Goal: Transaction & Acquisition: Purchase product/service

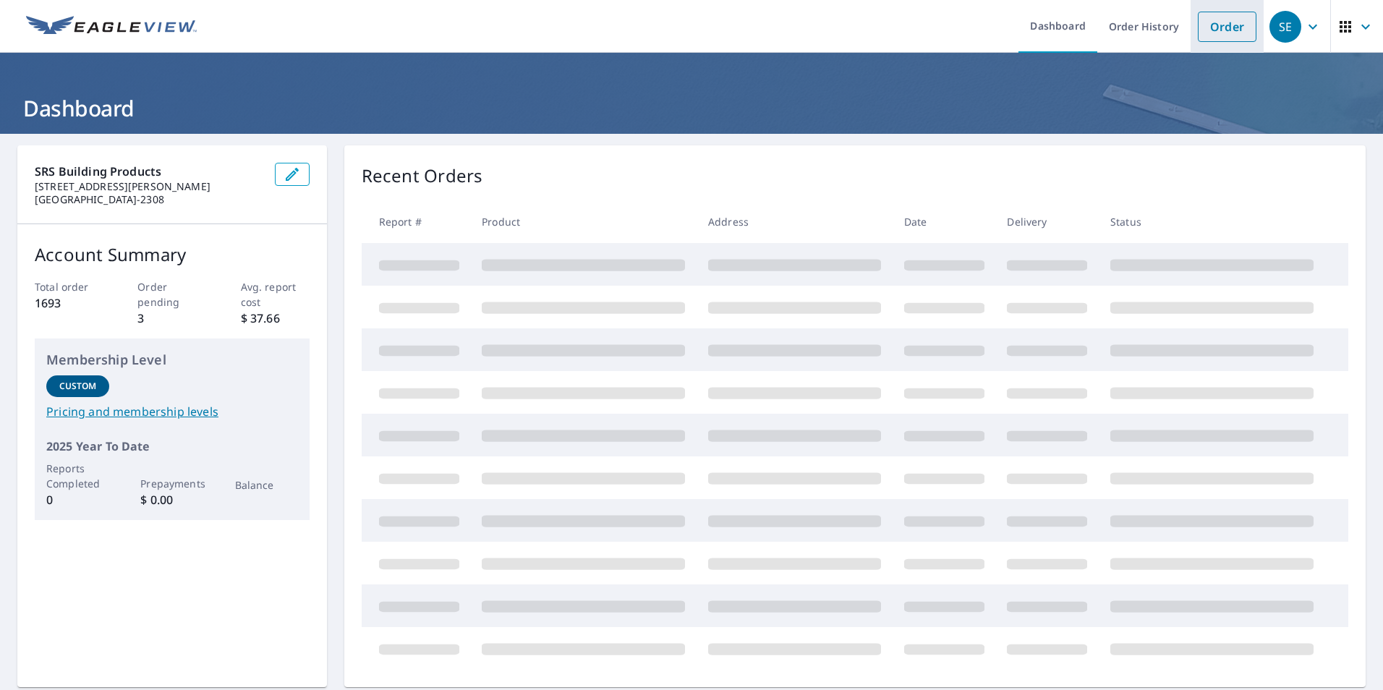
click at [1209, 42] on li "Order" at bounding box center [1227, 26] width 73 height 53
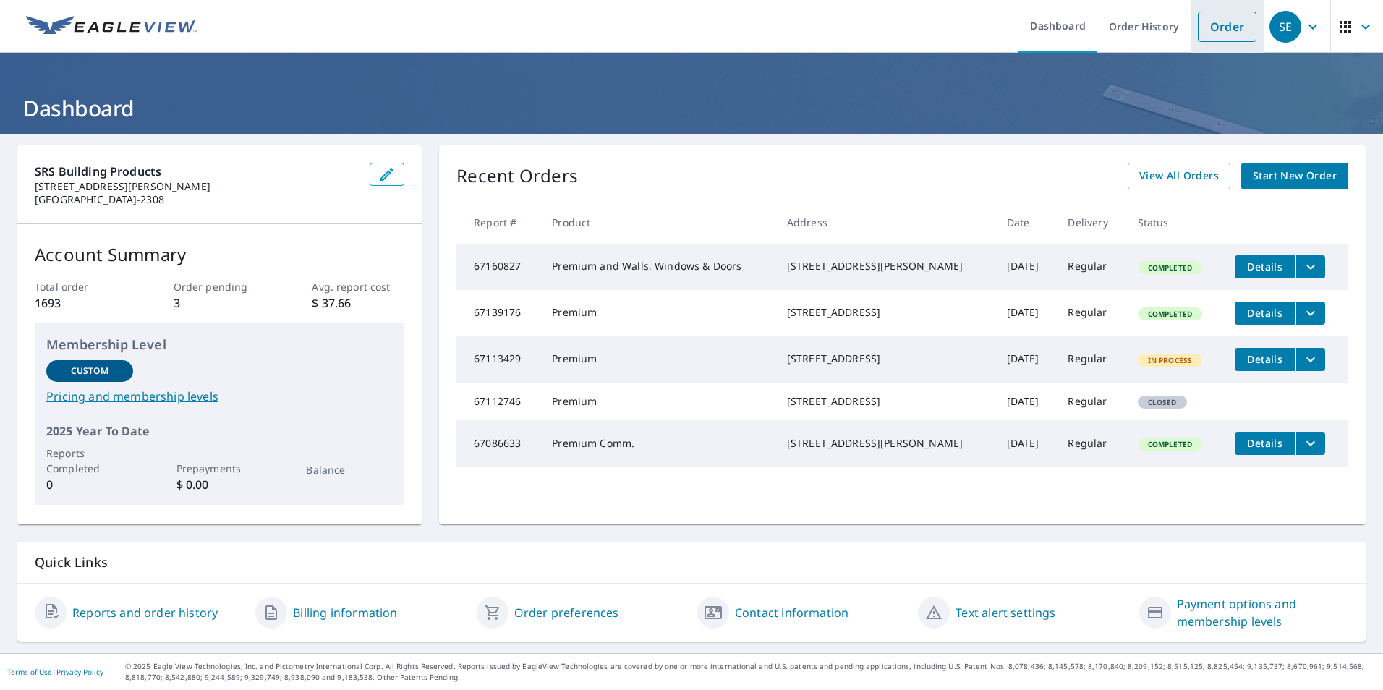
click at [1200, 23] on link "Order" at bounding box center [1227, 27] width 59 height 30
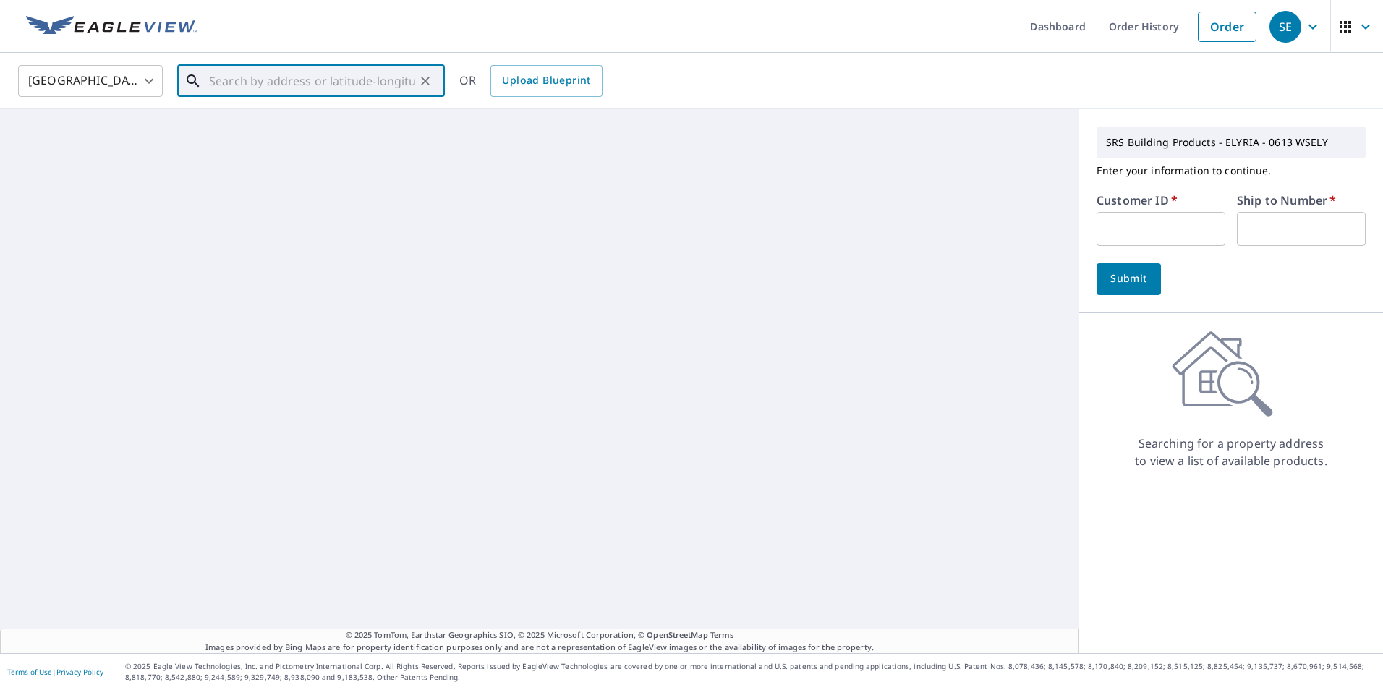
click at [213, 92] on input "text" at bounding box center [312, 81] width 206 height 41
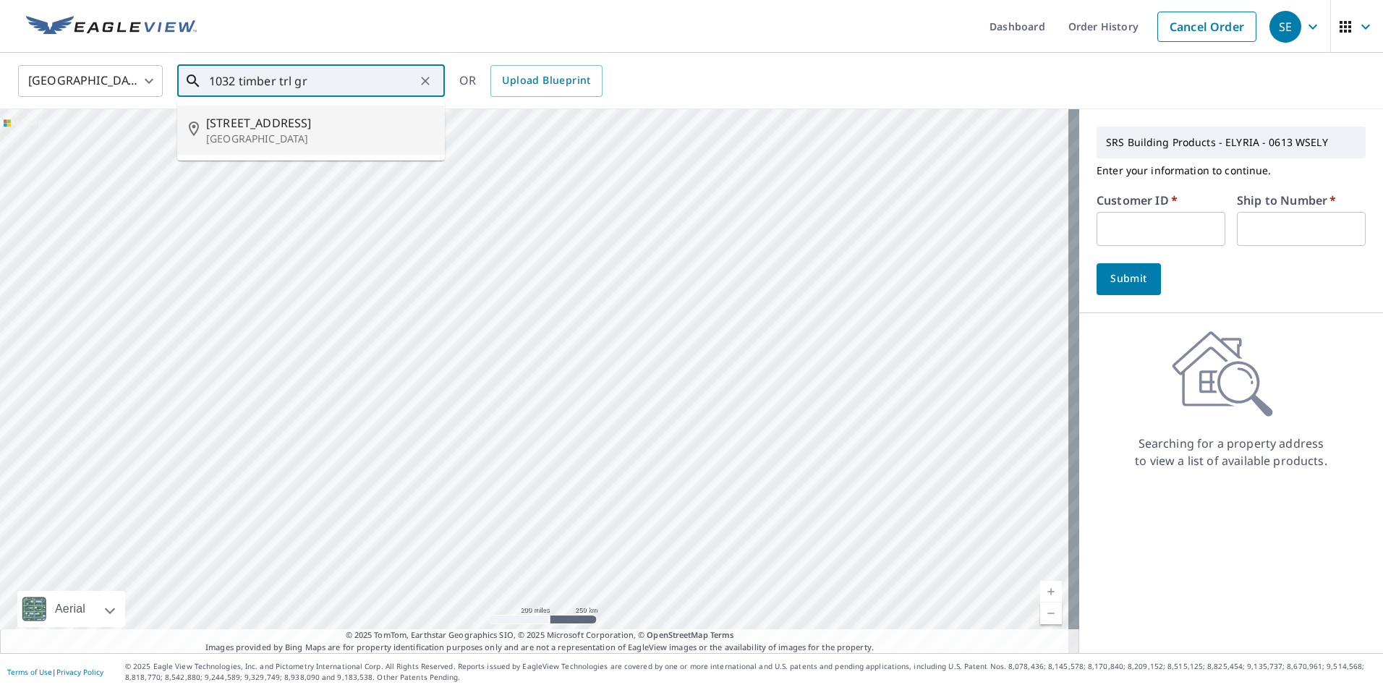
click at [271, 135] on p "[GEOGRAPHIC_DATA]" at bounding box center [319, 139] width 227 height 14
type input "[STREET_ADDRESS][PERSON_NAME]"
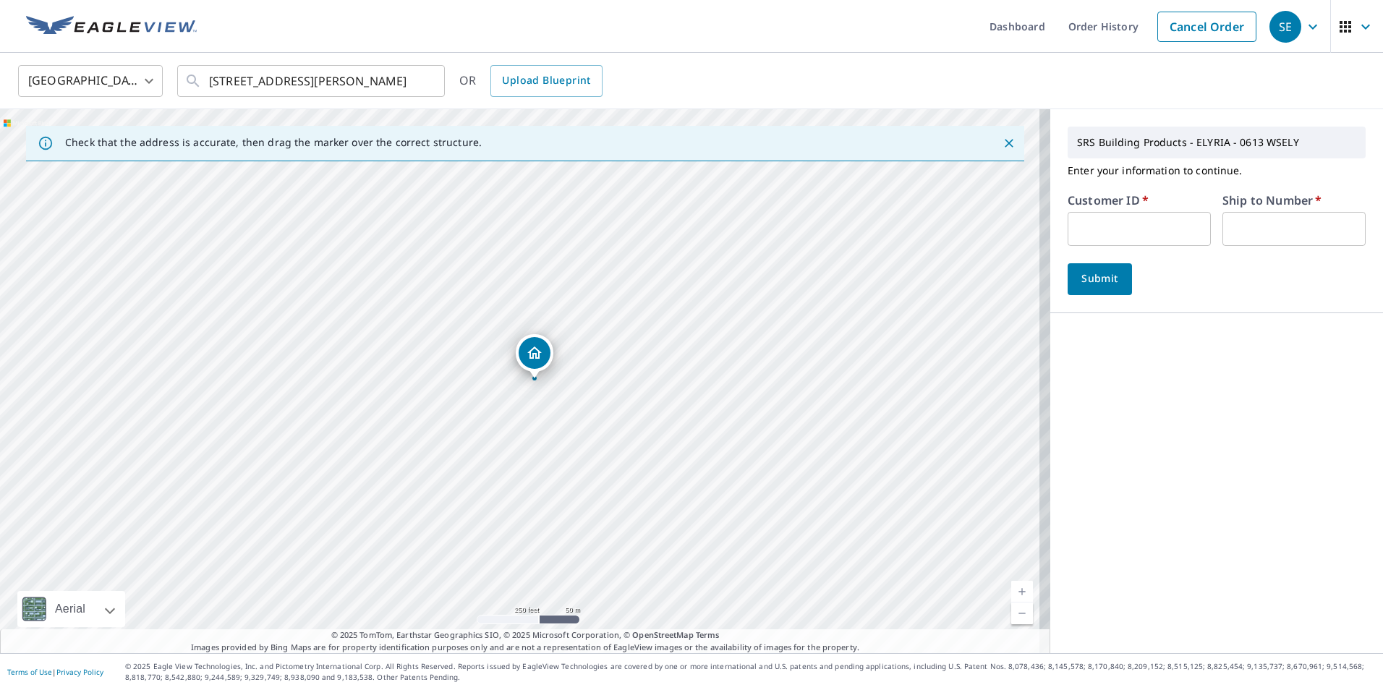
click at [1070, 237] on input "text" at bounding box center [1139, 229] width 143 height 34
type input "S013150"
click at [1231, 224] on input "text" at bounding box center [1293, 229] width 143 height 34
type input "1"
click at [1110, 276] on button "Submit" at bounding box center [1100, 279] width 64 height 32
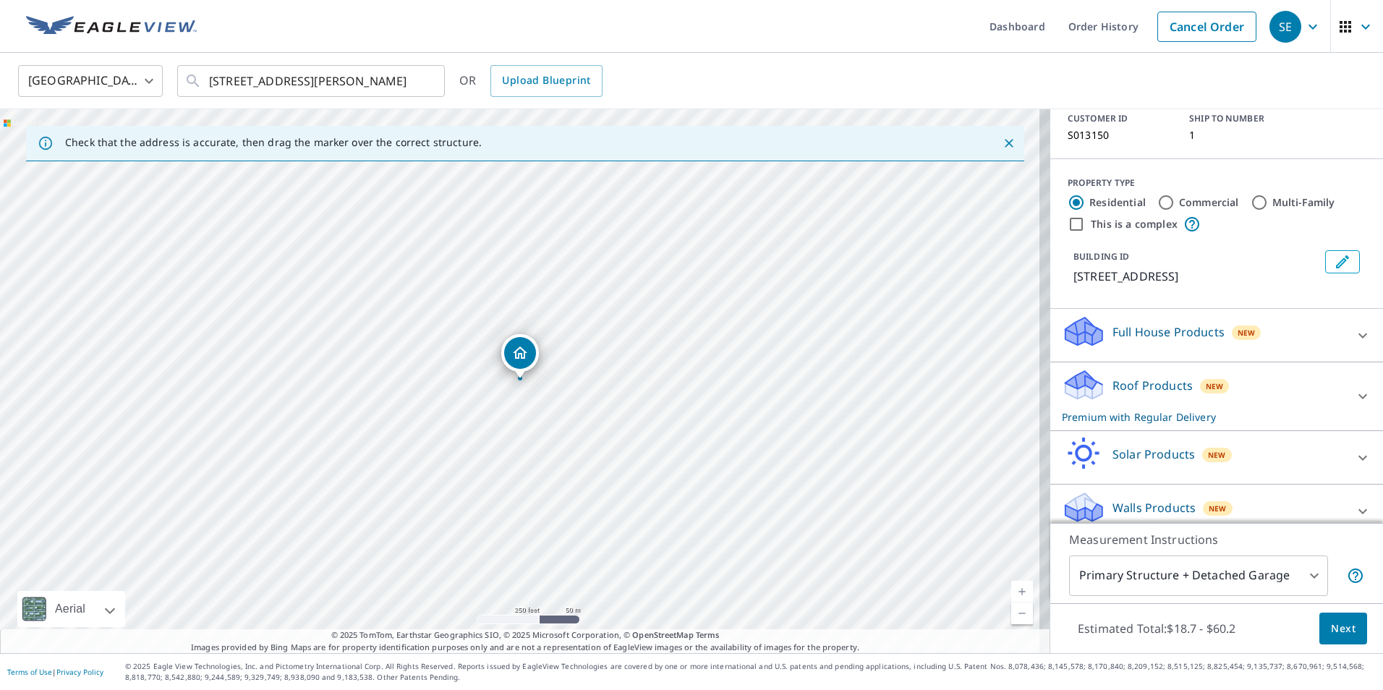
scroll to position [114, 0]
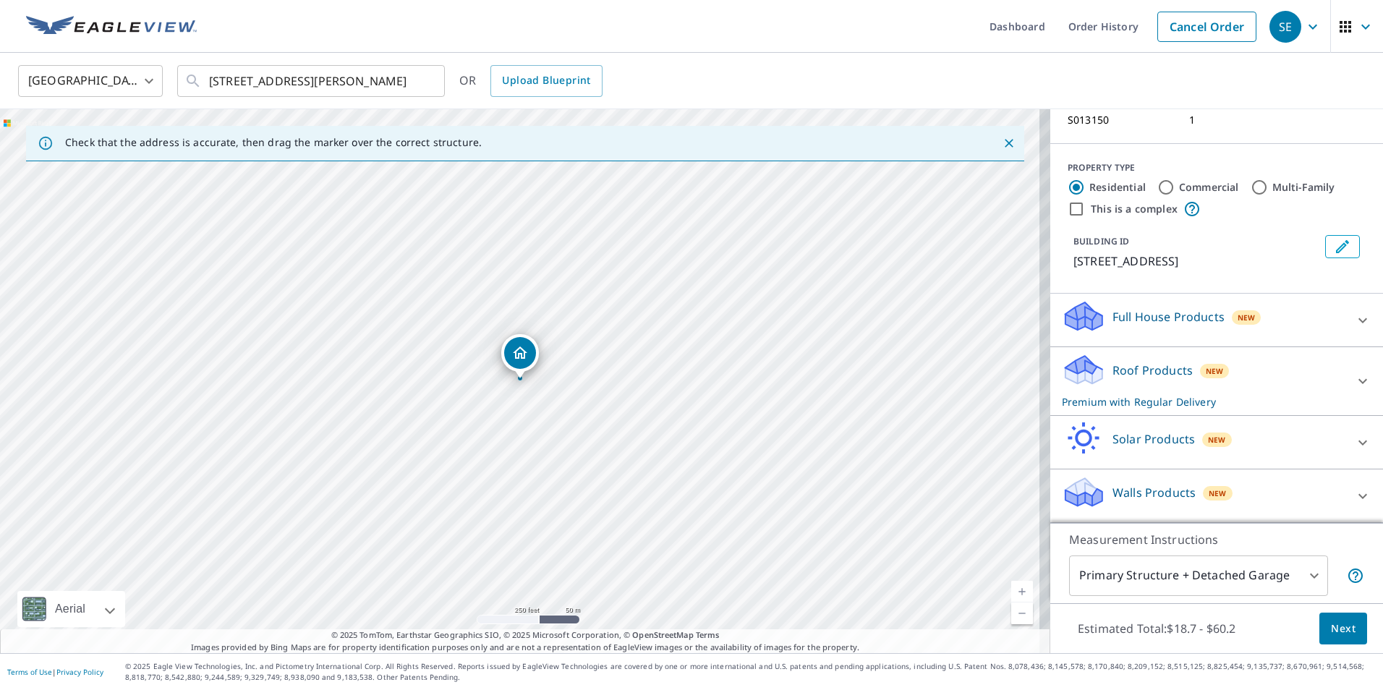
click at [1241, 377] on div "Roof Products New Premium with Regular Delivery" at bounding box center [1204, 381] width 284 height 56
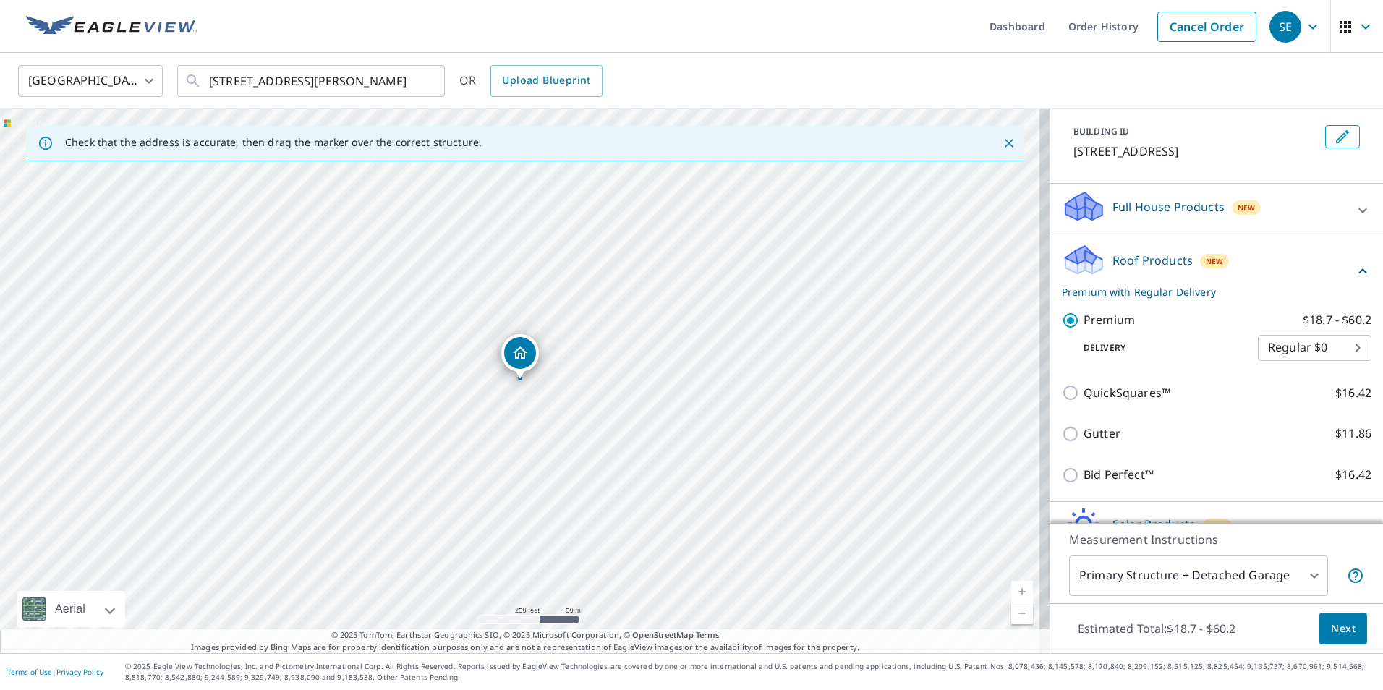
scroll to position [259, 0]
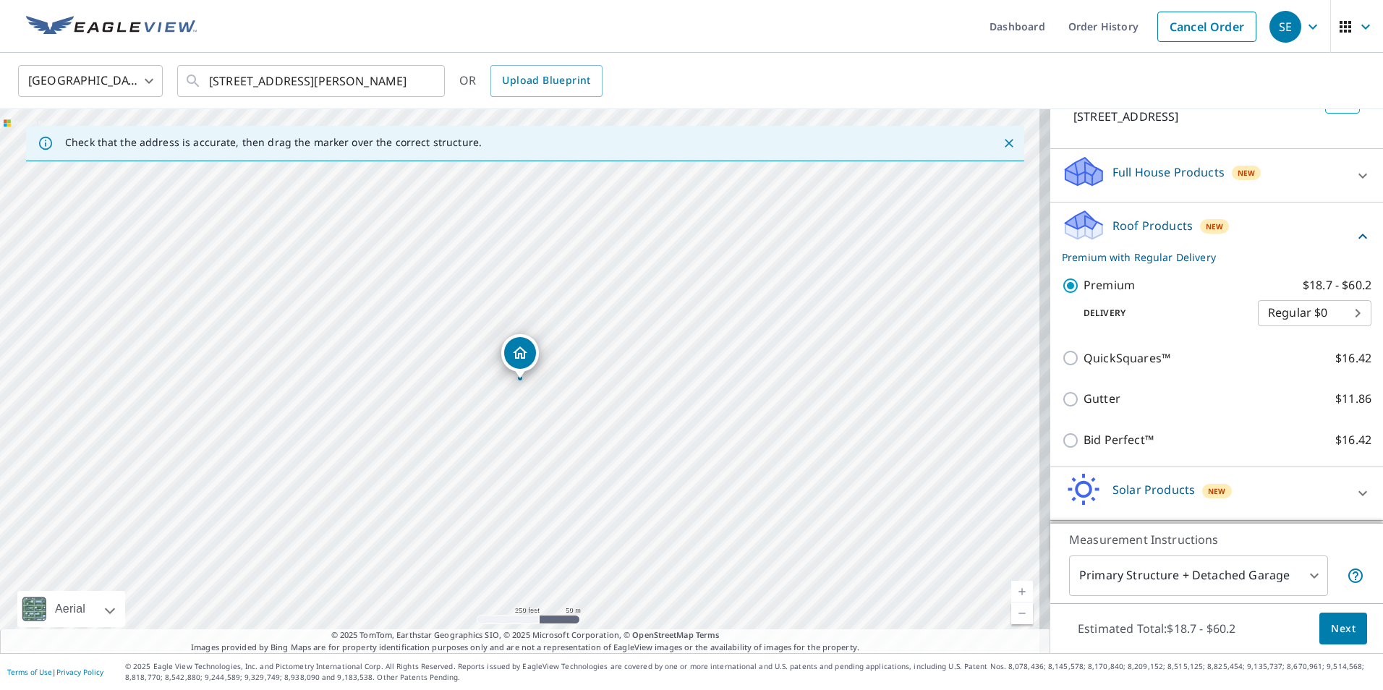
click at [1136, 367] on div "QuickSquares™ $16.42" at bounding box center [1217, 358] width 310 height 41
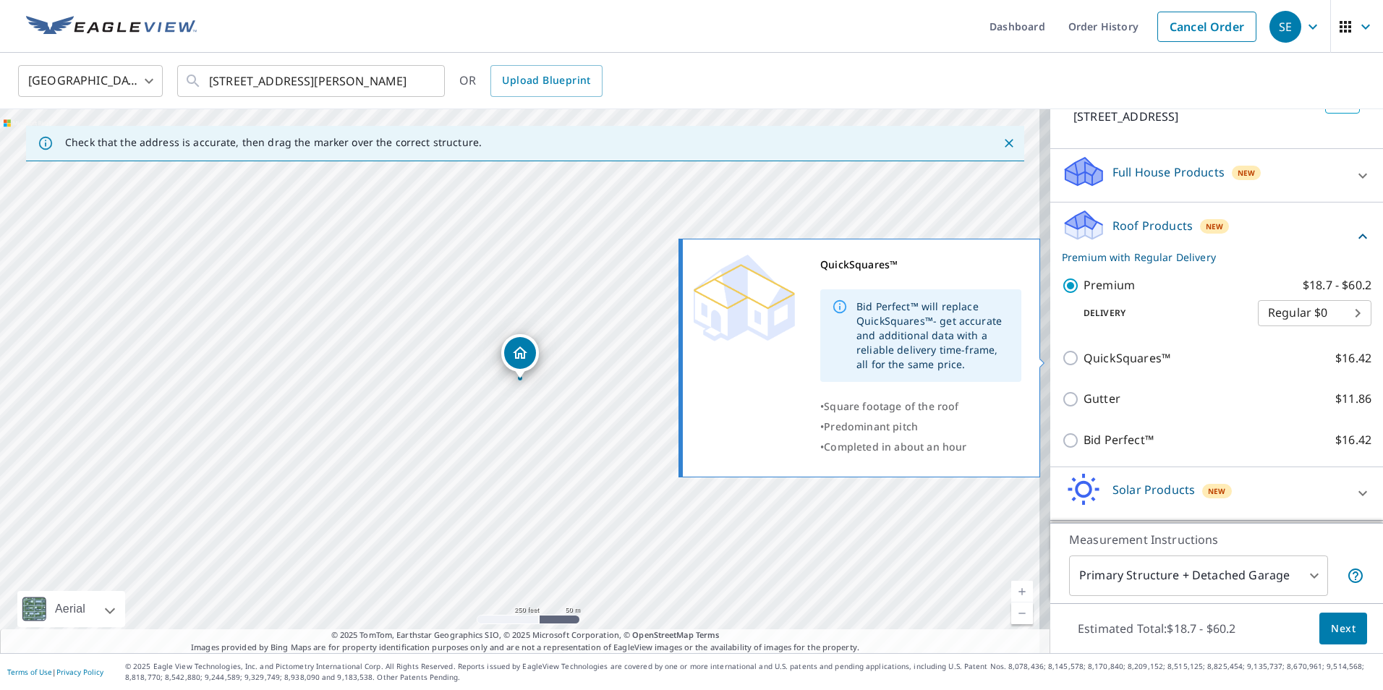
click at [1065, 358] on input "QuickSquares™ $16.42" at bounding box center [1073, 357] width 22 height 17
checkbox input "true"
checkbox input "false"
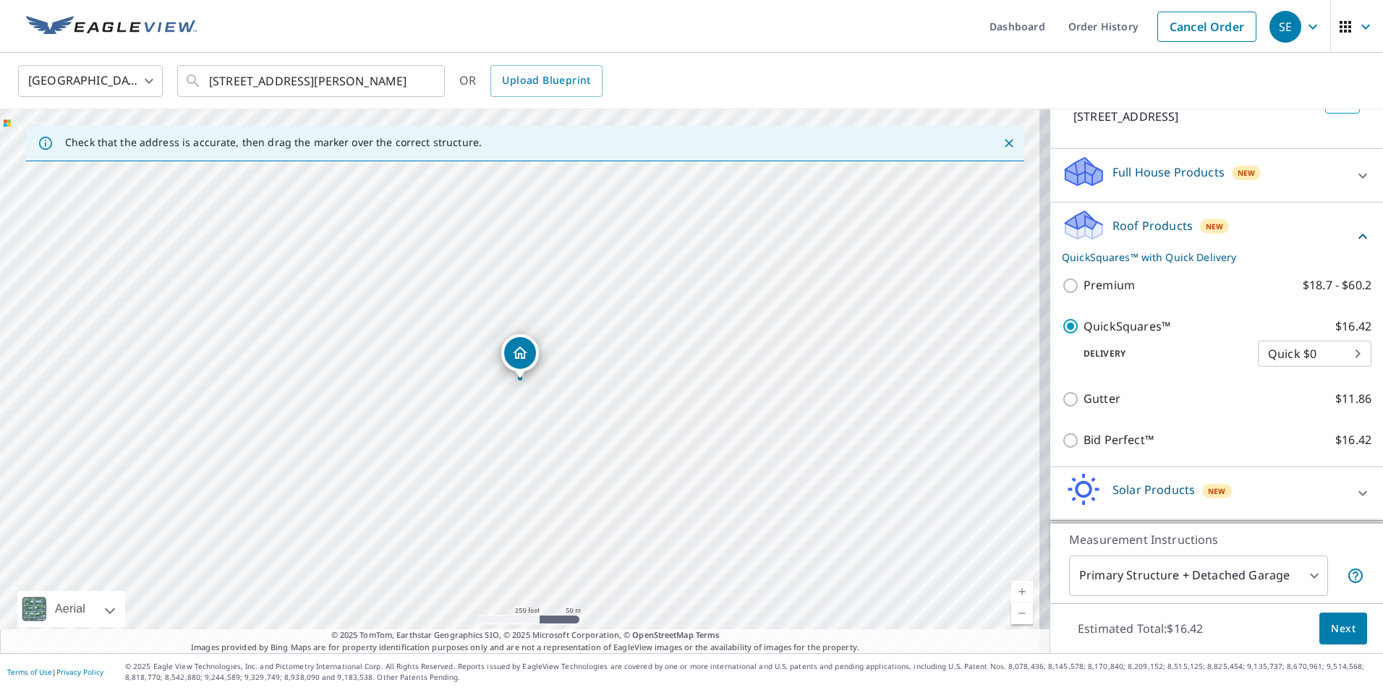
scroll to position [187, 0]
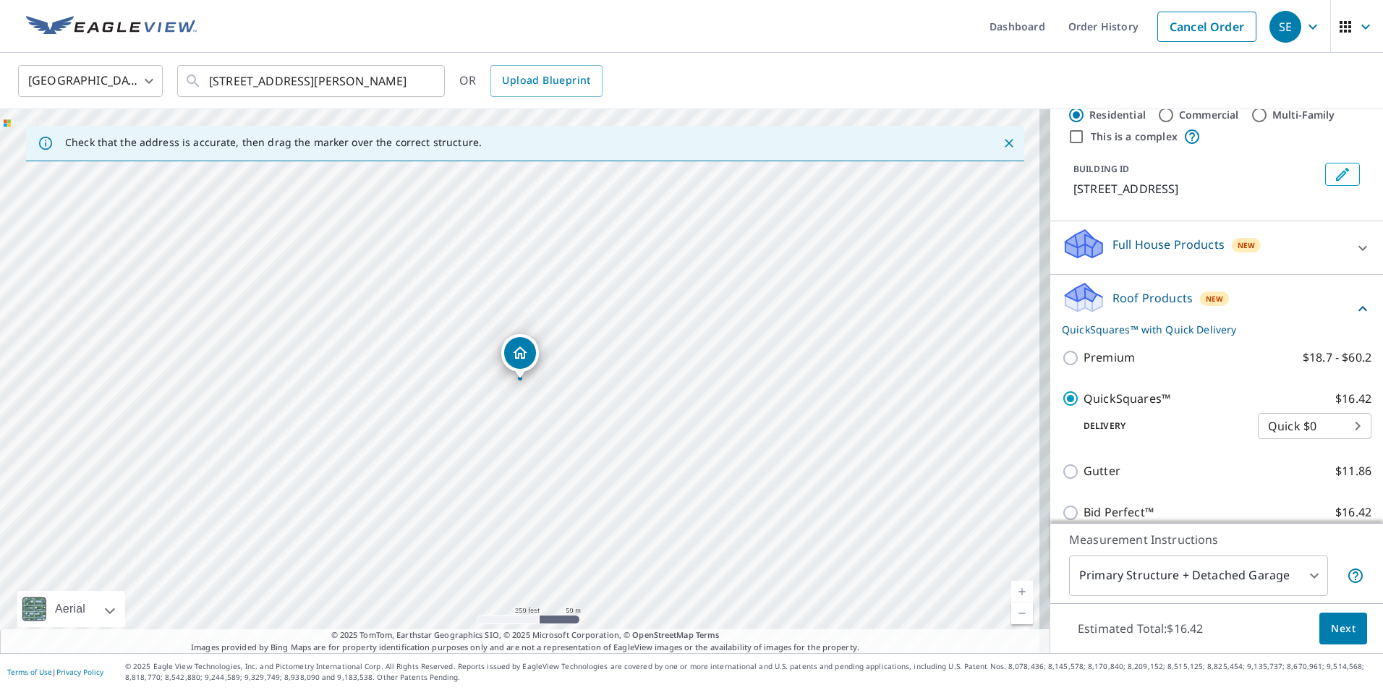
click at [1337, 623] on span "Next" at bounding box center [1343, 629] width 25 height 18
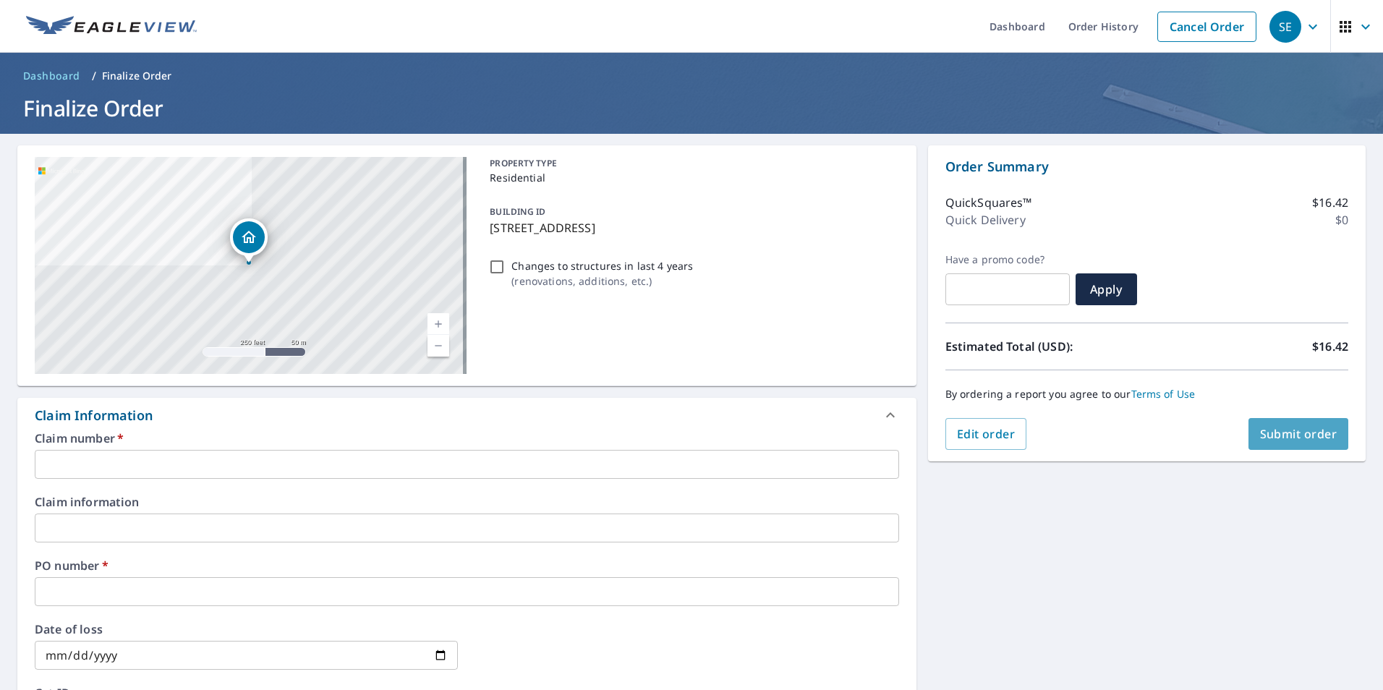
click at [1277, 435] on span "Submit order" at bounding box center [1298, 434] width 77 height 16
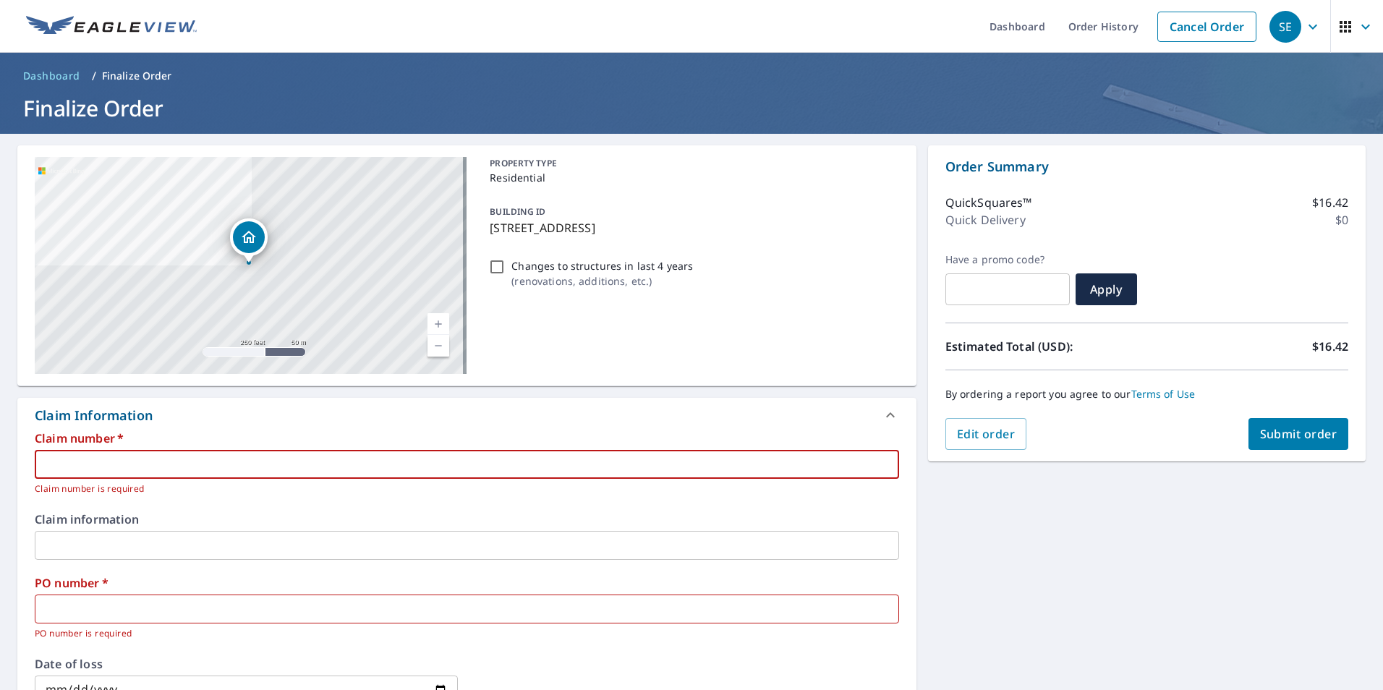
click at [106, 467] on input "text" at bounding box center [467, 464] width 864 height 29
click at [620, 229] on p "[STREET_ADDRESS]" at bounding box center [691, 227] width 403 height 17
click at [616, 229] on p "[STREET_ADDRESS]" at bounding box center [691, 227] width 403 height 17
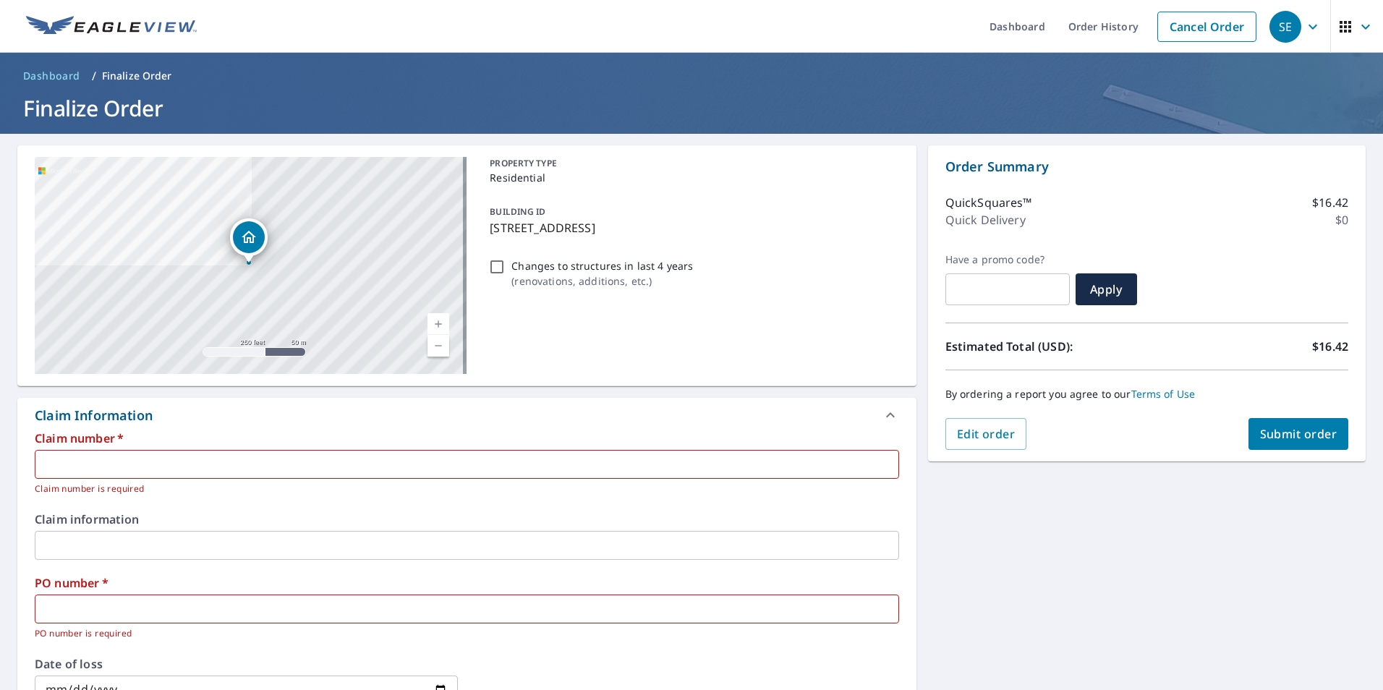
click at [611, 229] on p "[STREET_ADDRESS]" at bounding box center [691, 227] width 403 height 17
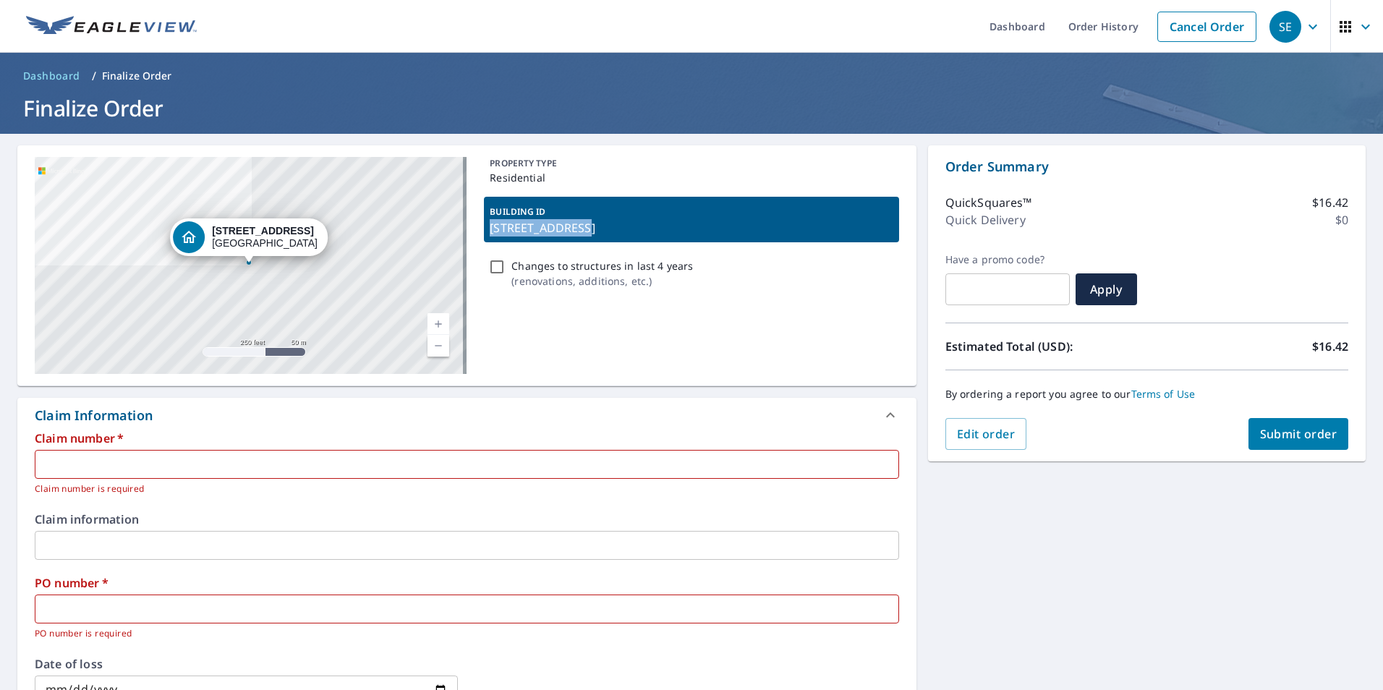
drag, startPoint x: 488, startPoint y: 225, endPoint x: 574, endPoint y: 229, distance: 86.2
click at [574, 229] on p "[STREET_ADDRESS]" at bounding box center [691, 227] width 403 height 17
checkbox input "true"
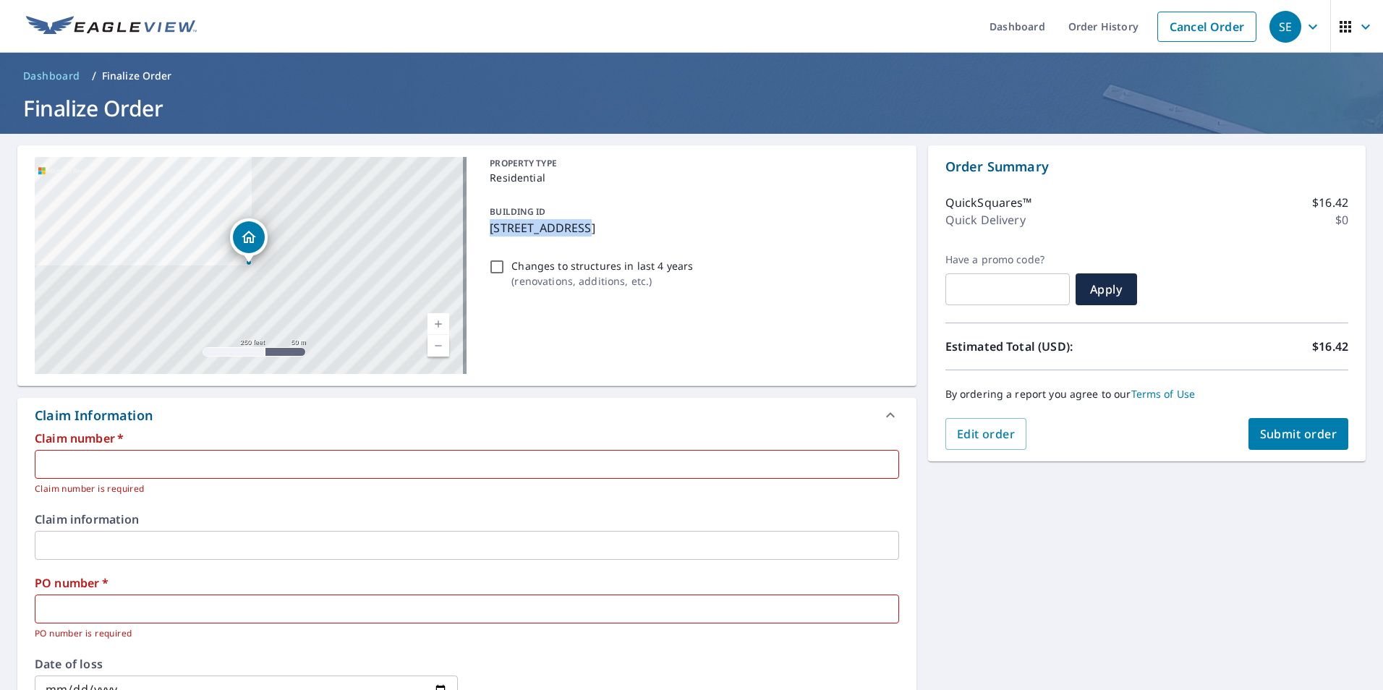
copy p "[STREET_ADDRESS]"
click at [121, 467] on input "text" at bounding box center [467, 464] width 864 height 29
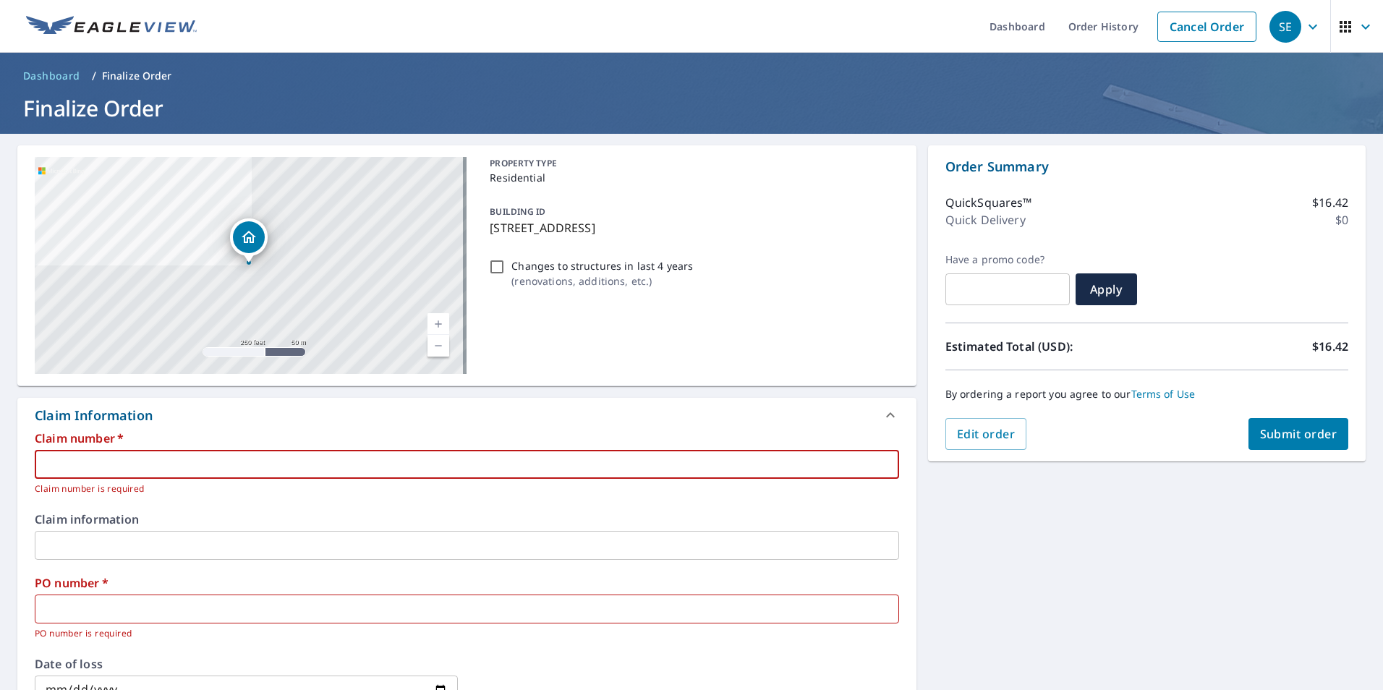
paste input "[STREET_ADDRESS]"
type input "[STREET_ADDRESS]"
checkbox input "true"
type input "[STREET_ADDRESS]"
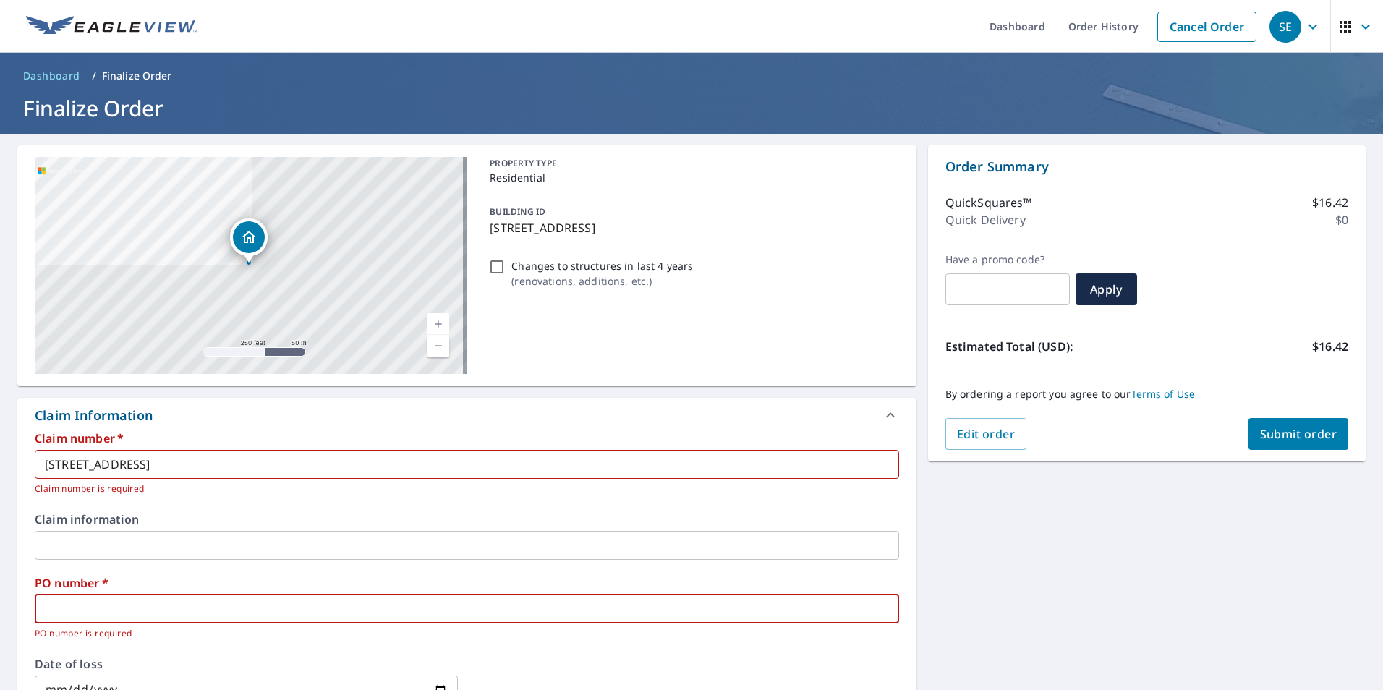
click at [133, 611] on input "text" at bounding box center [467, 609] width 864 height 29
paste input "[STREET_ADDRESS]"
type input "[STREET_ADDRESS]"
checkbox input "true"
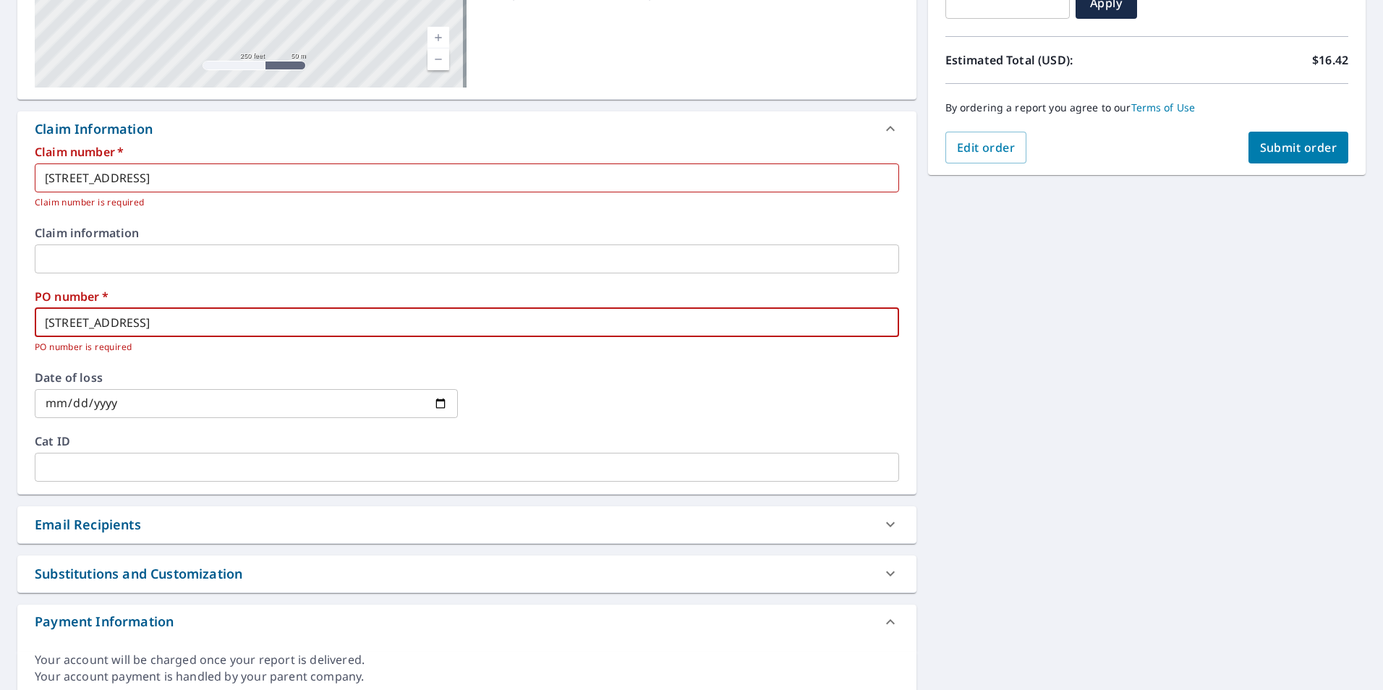
scroll to position [270, 0]
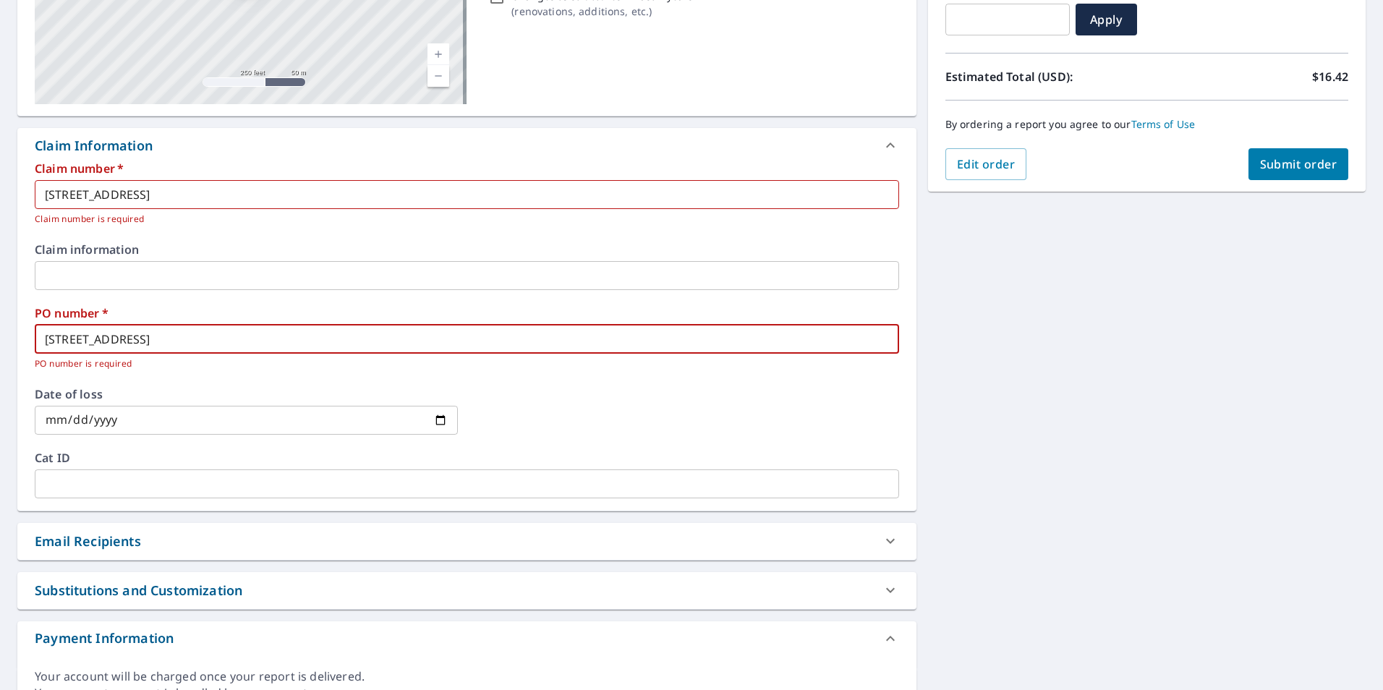
type input "[STREET_ADDRESS]"
click at [1277, 175] on button "Submit order" at bounding box center [1298, 164] width 101 height 32
checkbox input "true"
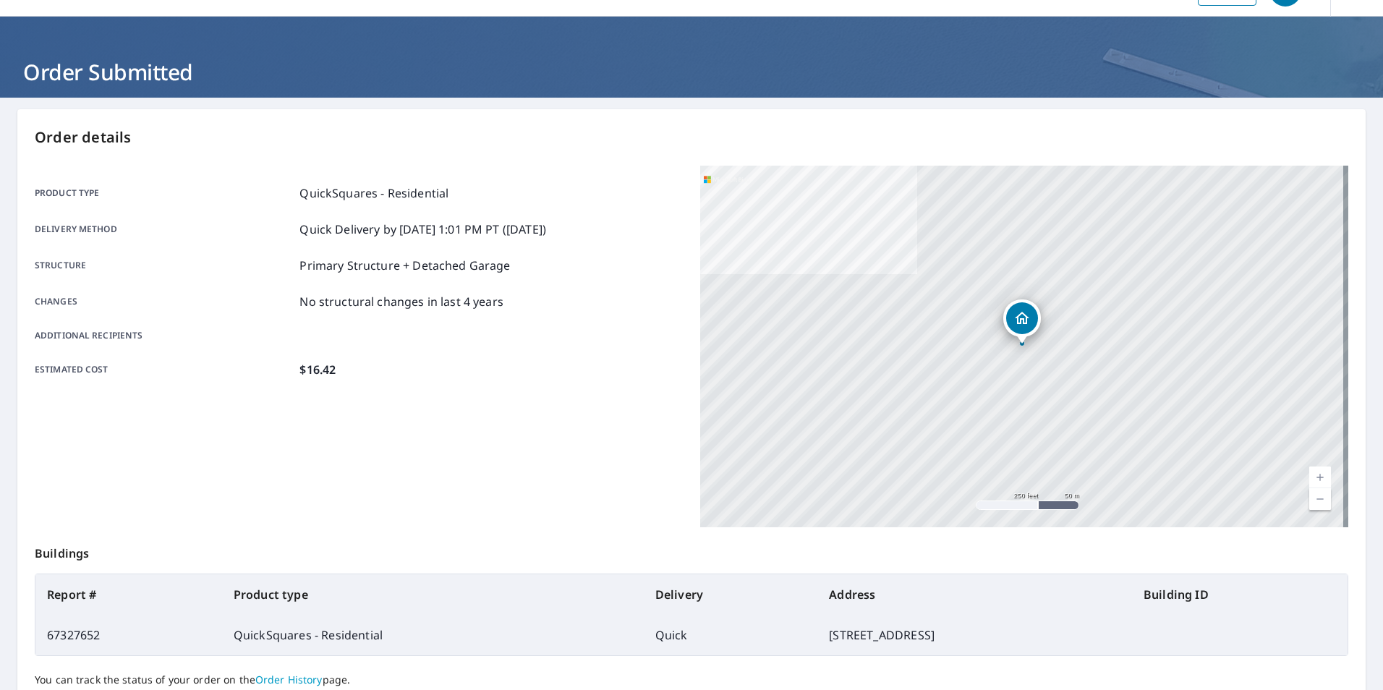
scroll to position [17, 0]
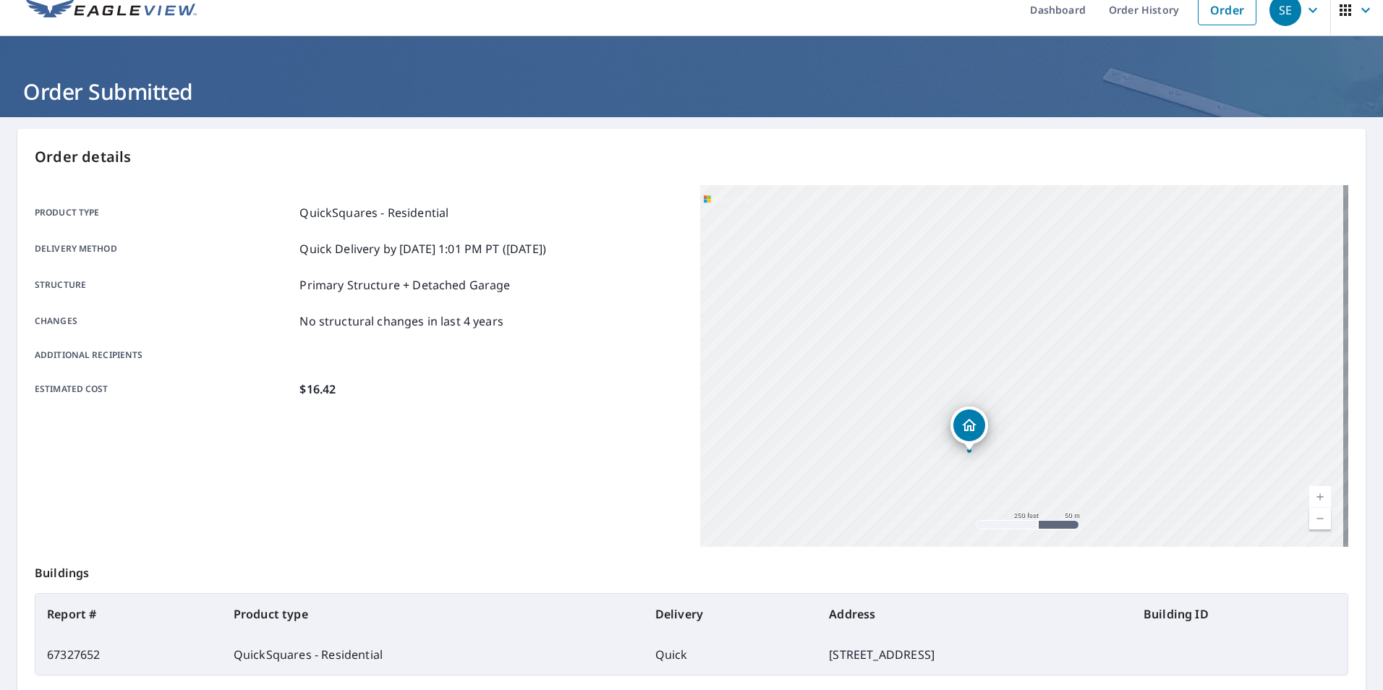
drag, startPoint x: 1021, startPoint y: 438, endPoint x: 1034, endPoint y: 369, distance: 70.6
click at [1034, 369] on div "[STREET_ADDRESS][PERSON_NAME]" at bounding box center [1024, 366] width 648 height 362
drag, startPoint x: 1024, startPoint y: 404, endPoint x: 1073, endPoint y: 349, distance: 73.2
click at [1073, 349] on div "[STREET_ADDRESS][PERSON_NAME]" at bounding box center [1024, 366] width 648 height 362
drag, startPoint x: 1025, startPoint y: 380, endPoint x: 1074, endPoint y: 365, distance: 51.3
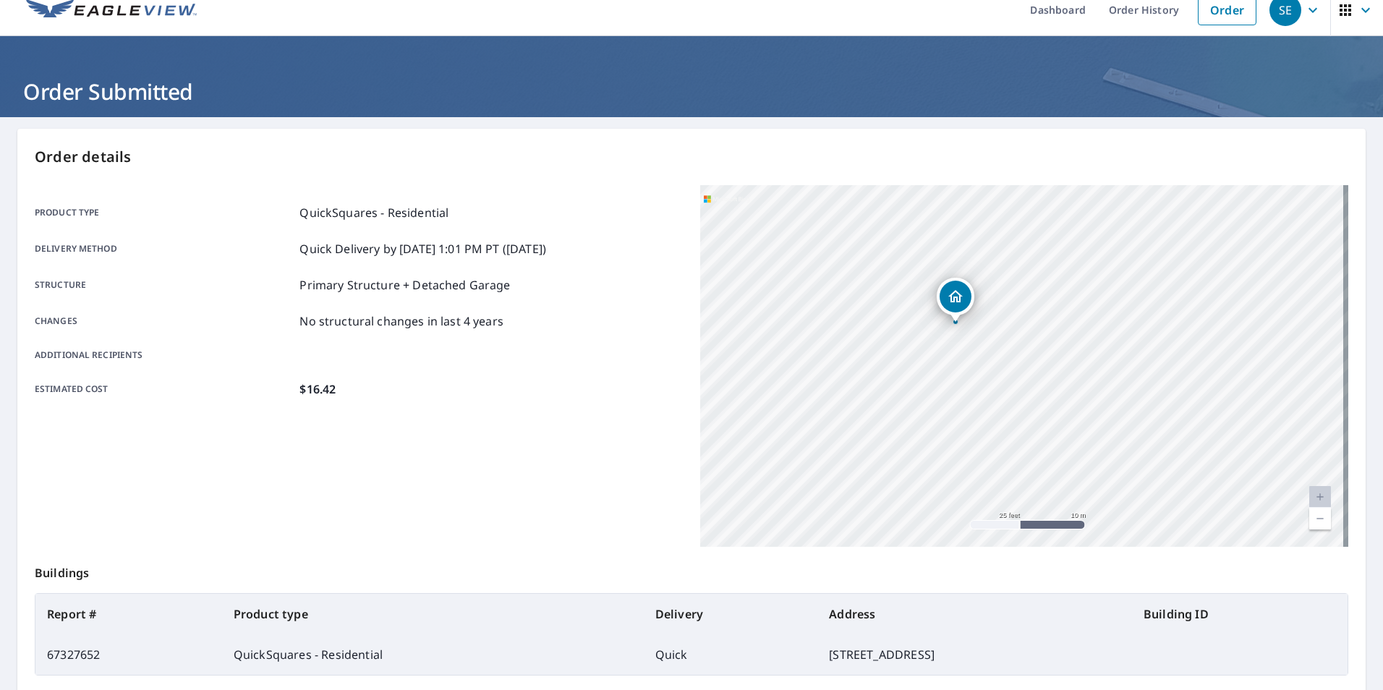
click at [1074, 365] on div "[STREET_ADDRESS][PERSON_NAME]" at bounding box center [1024, 366] width 648 height 362
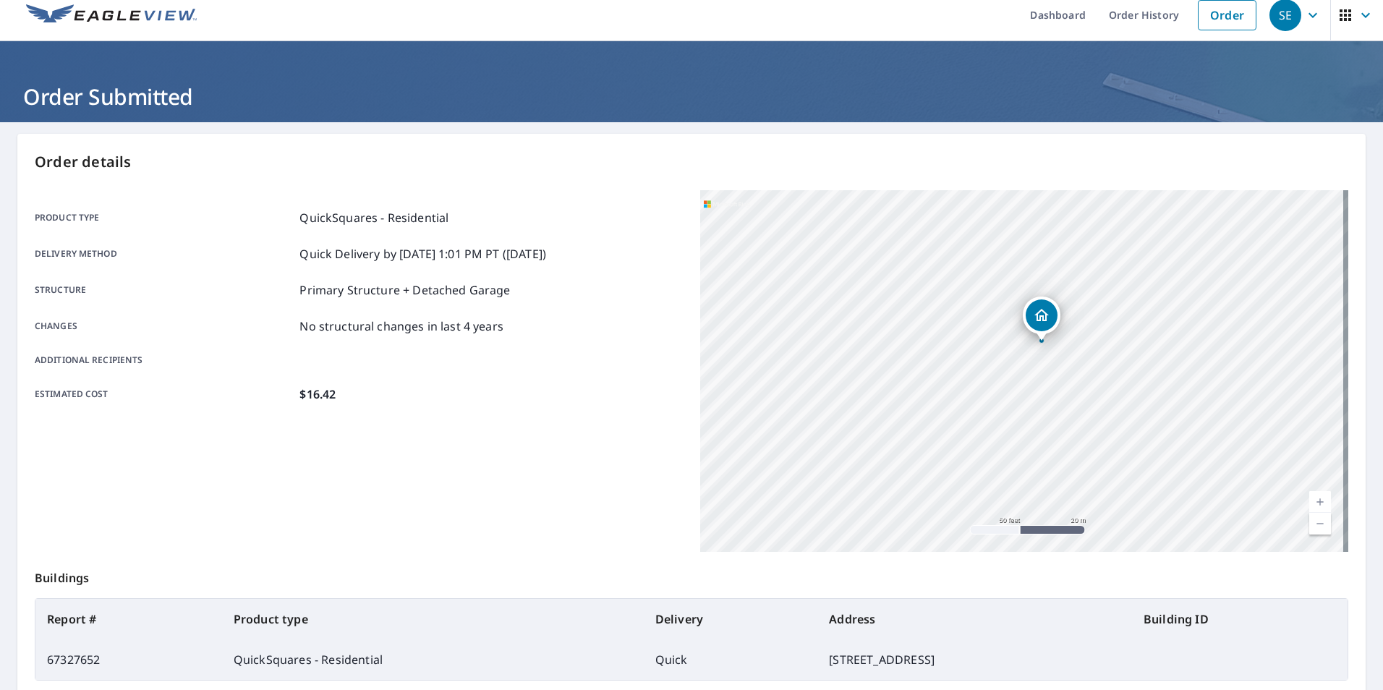
scroll to position [0, 0]
